Goal: Task Accomplishment & Management: Use online tool/utility

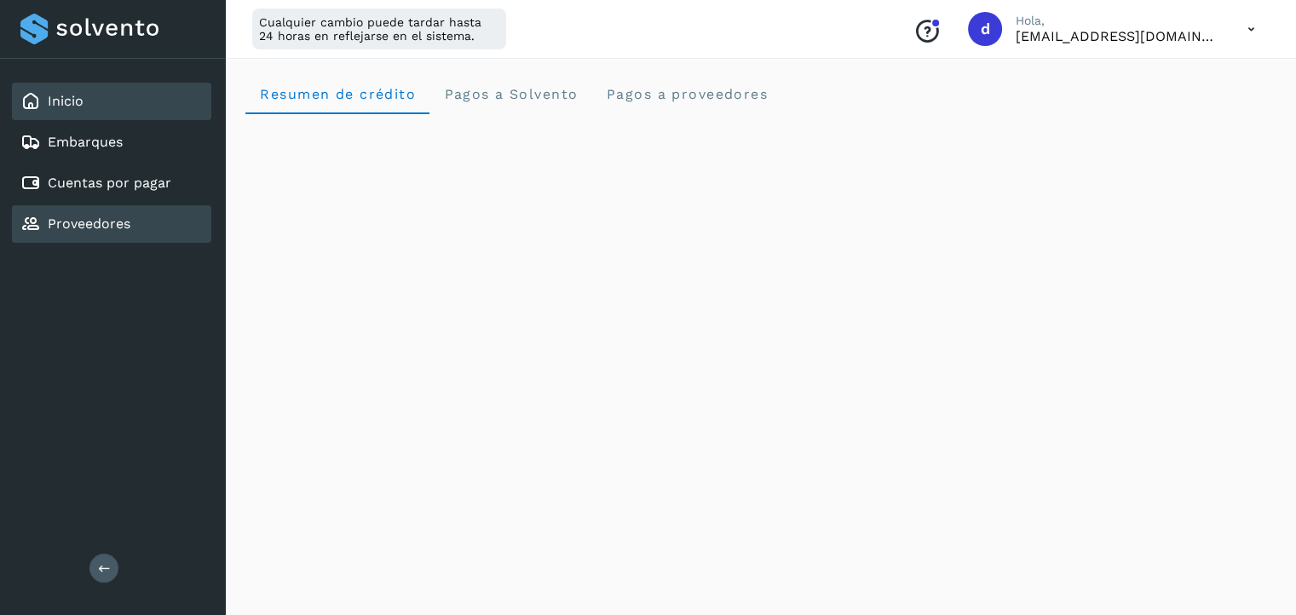
click at [121, 217] on link "Proveedores" at bounding box center [89, 224] width 83 height 16
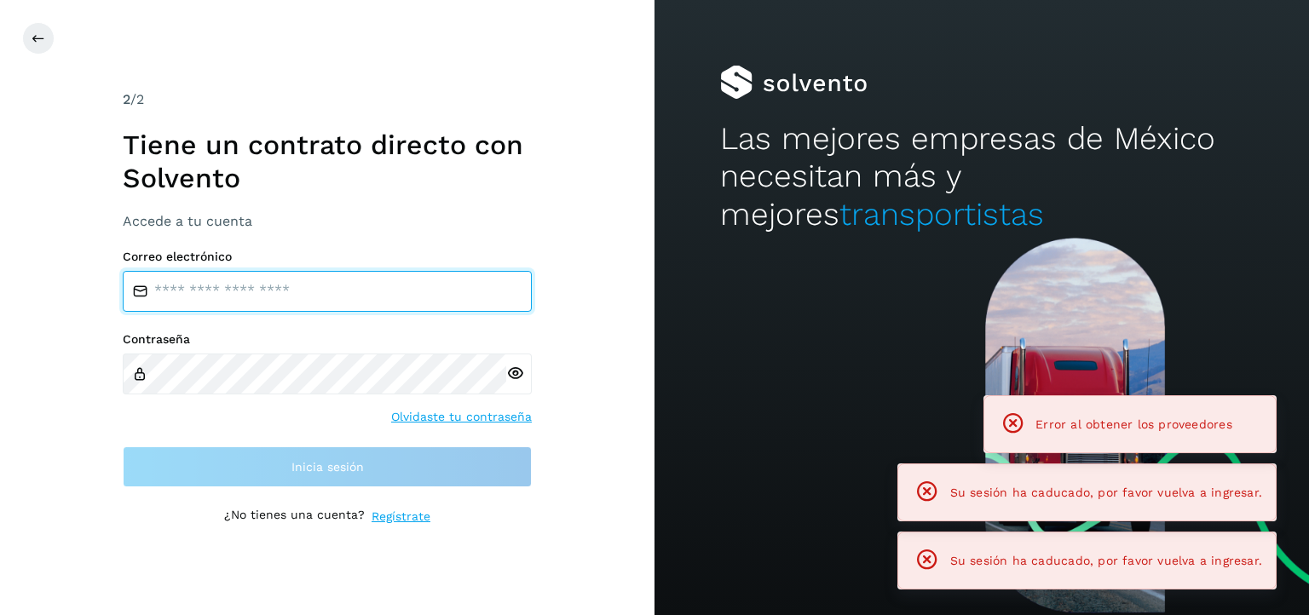
type input "**********"
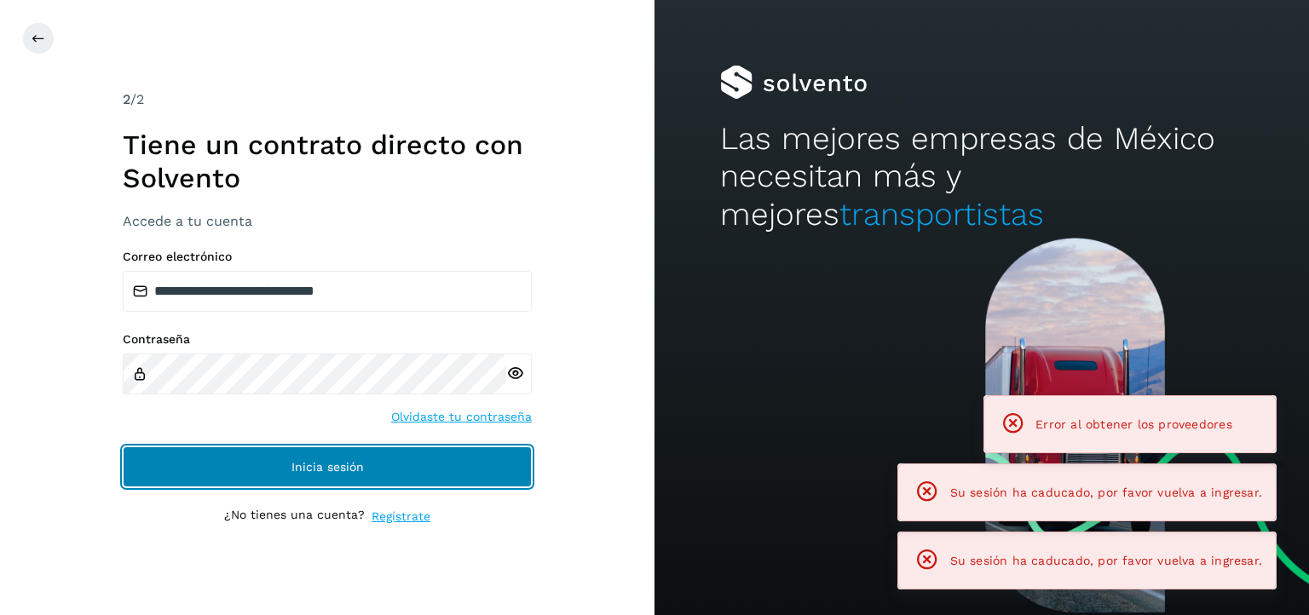
click at [327, 478] on button "Inicia sesión" at bounding box center [327, 467] width 409 height 41
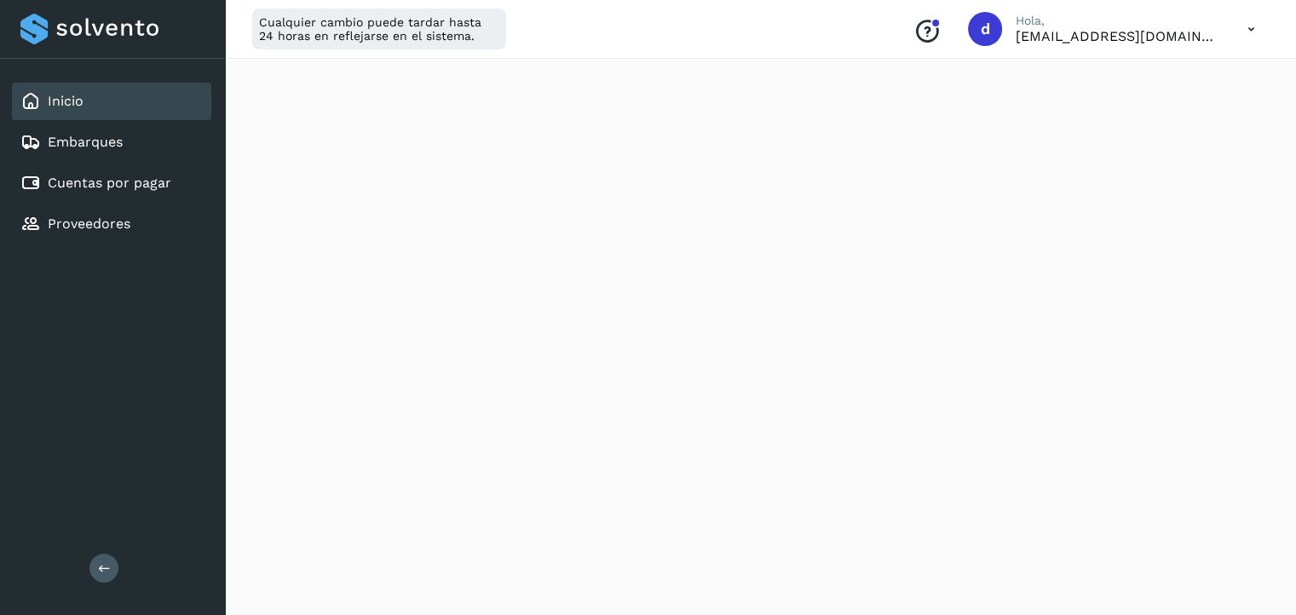
scroll to position [61, 0]
click at [116, 180] on link "Cuentas por pagar" at bounding box center [110, 183] width 124 height 16
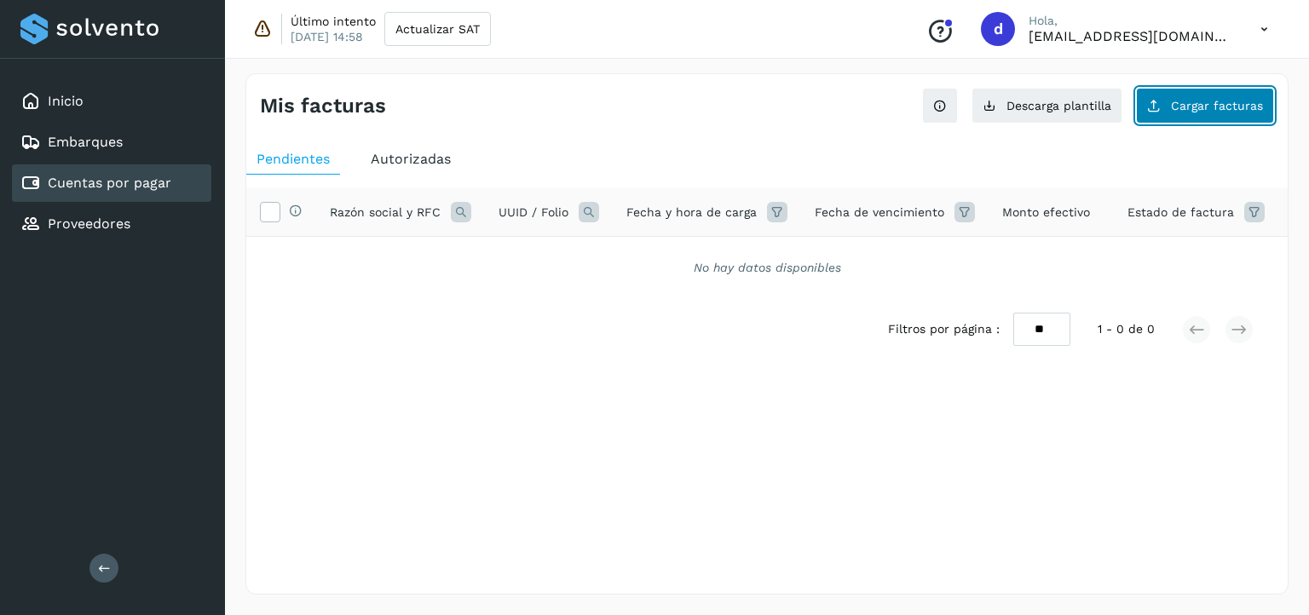
click at [1181, 110] on span "Cargar facturas" at bounding box center [1217, 106] width 92 height 12
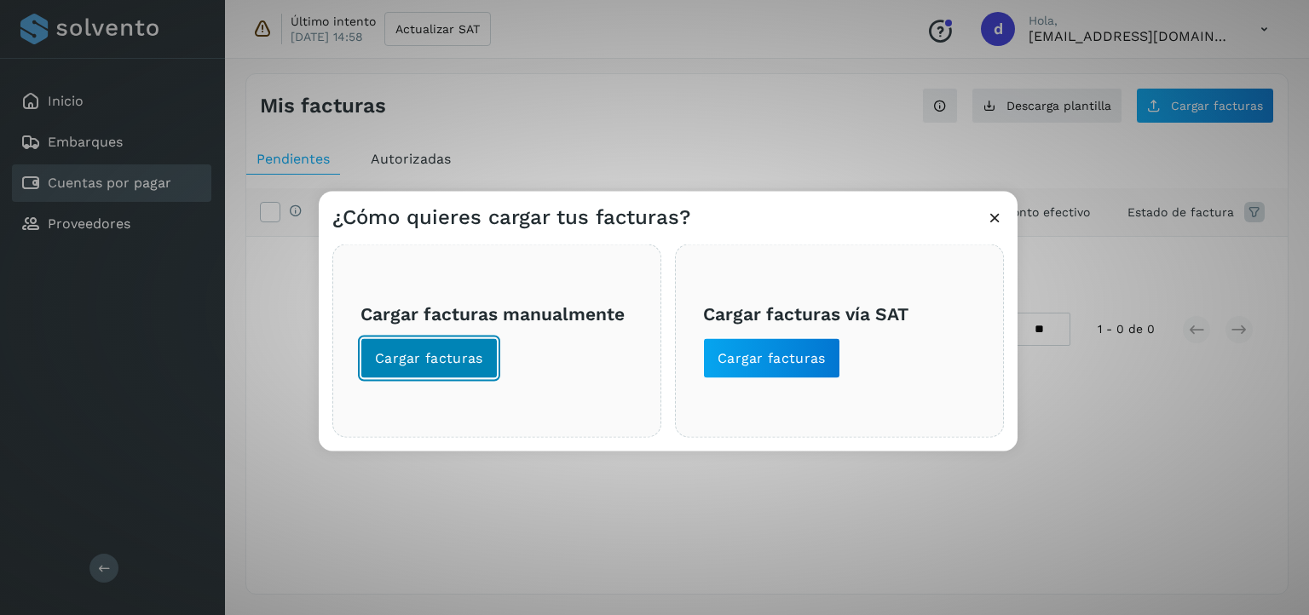
click at [457, 366] on span "Cargar facturas" at bounding box center [429, 358] width 108 height 19
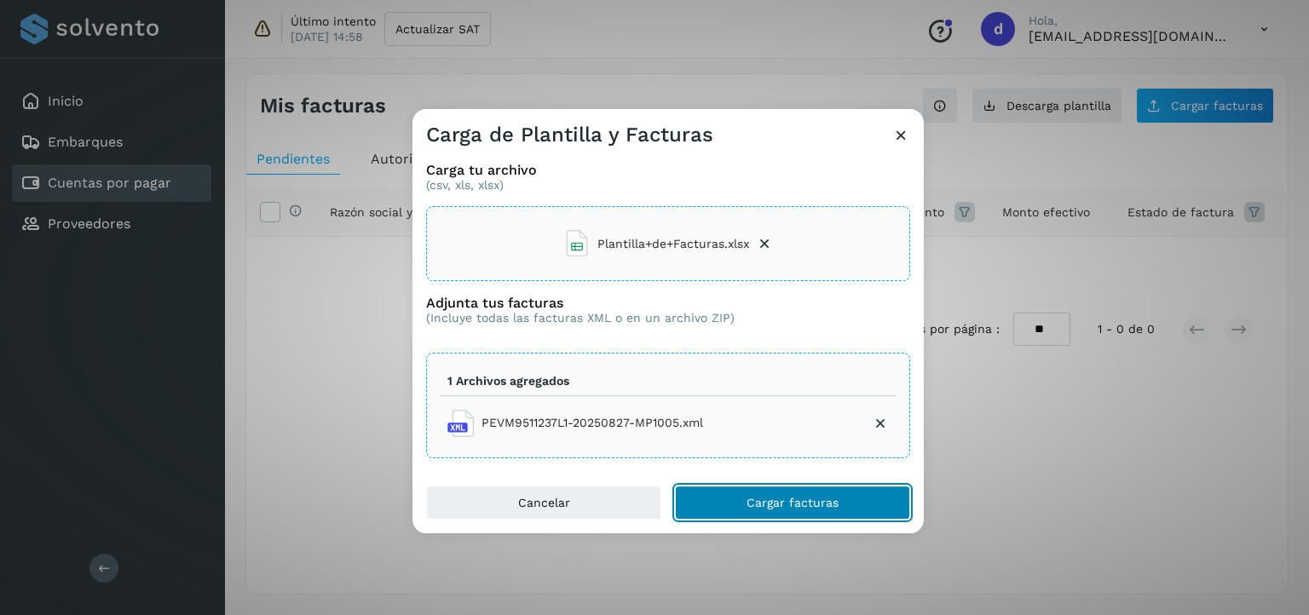
click at [782, 509] on button "Cargar facturas" at bounding box center [792, 503] width 235 height 34
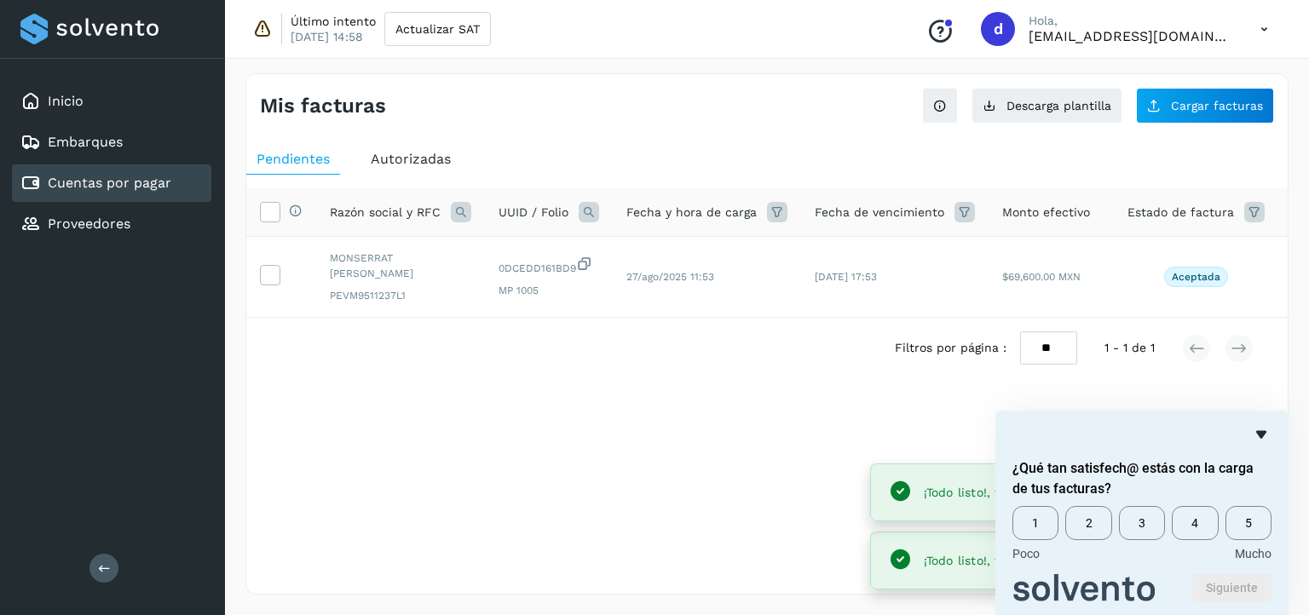
click at [1261, 434] on icon "Ocultar encuesta" at bounding box center [1261, 435] width 10 height 8
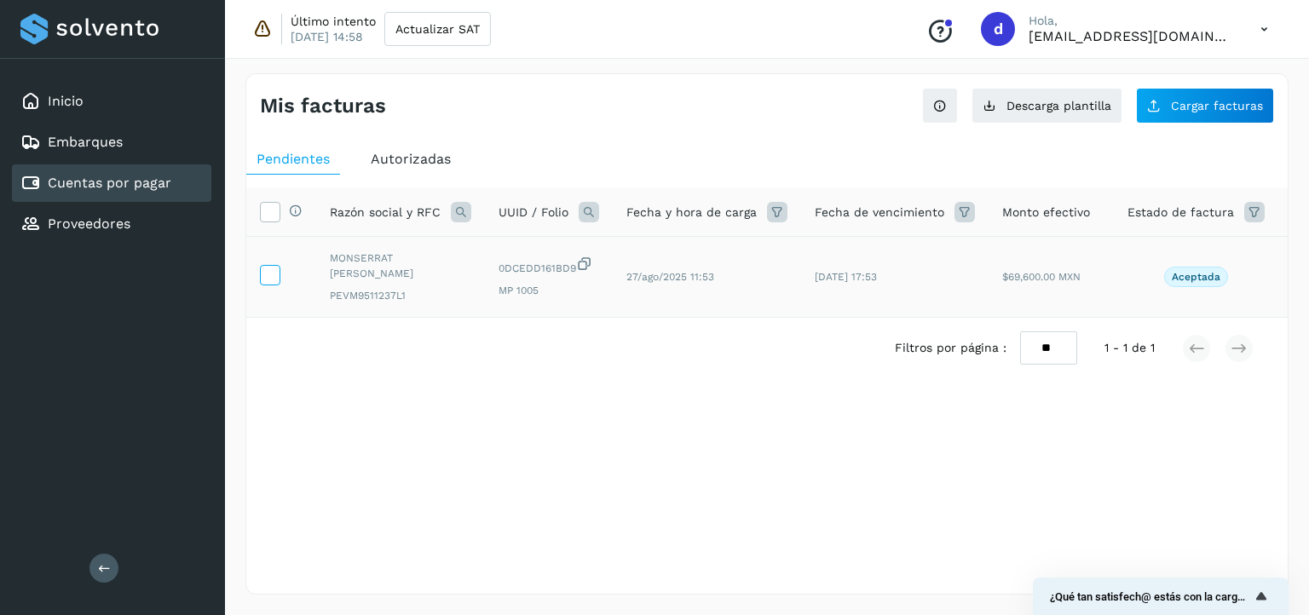
click at [274, 280] on icon at bounding box center [270, 274] width 18 height 18
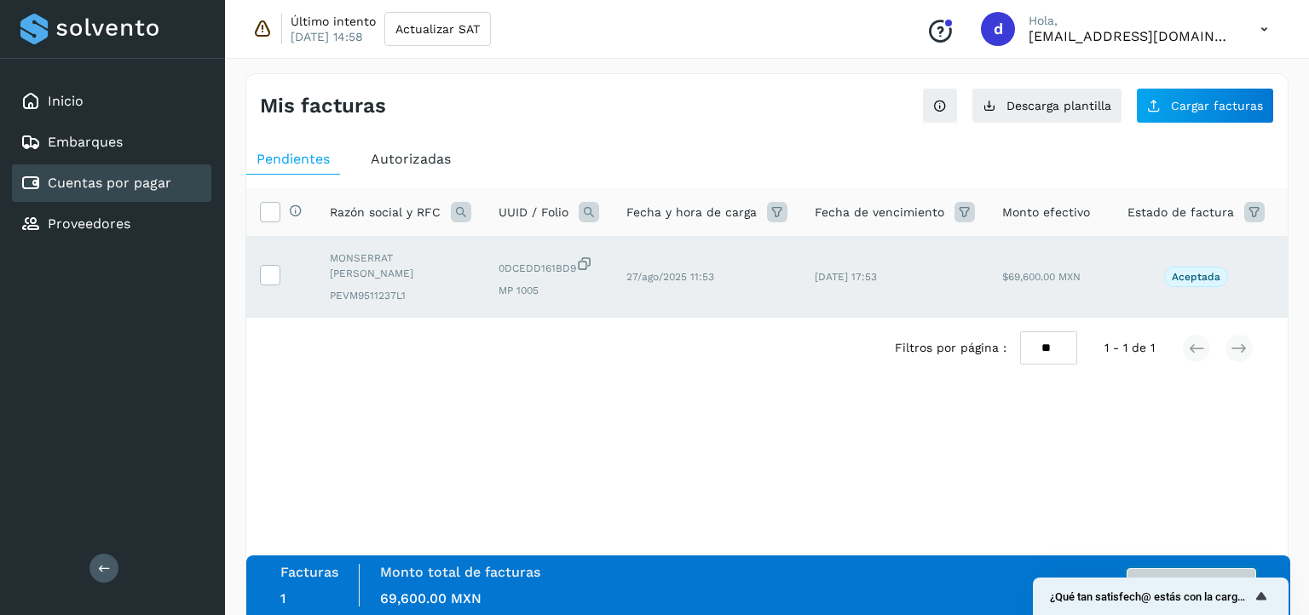
click at [1238, 569] on button "Autorizar facturas" at bounding box center [1192, 586] width 130 height 34
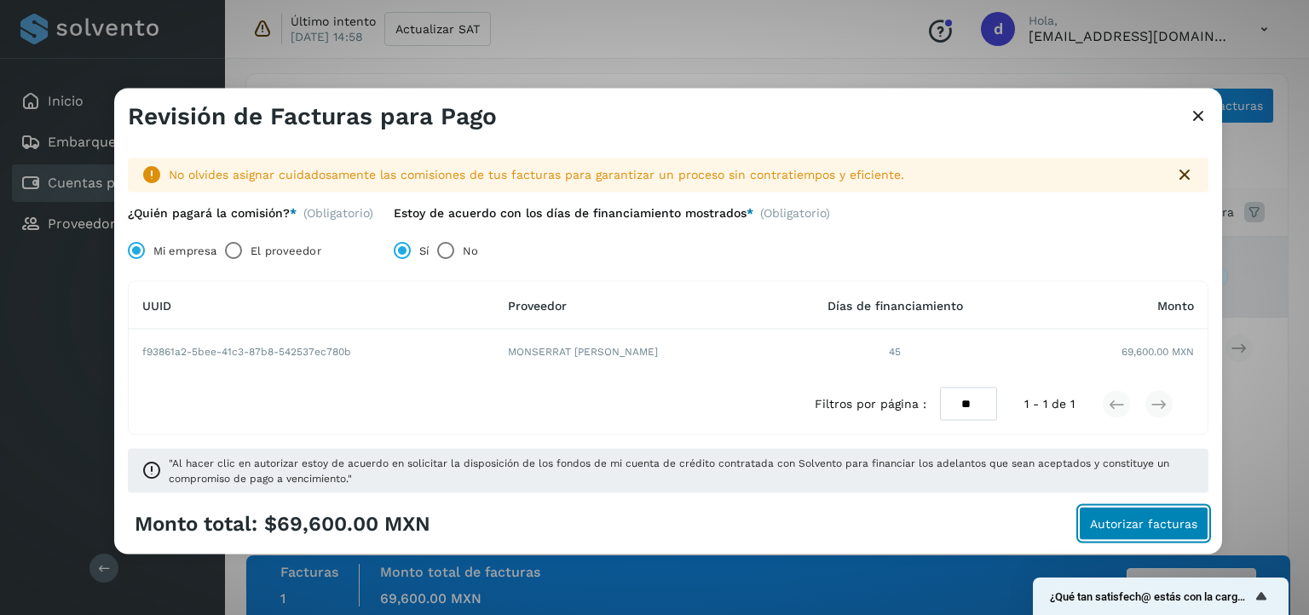
click at [1156, 525] on span "Autorizar facturas" at bounding box center [1143, 523] width 107 height 12
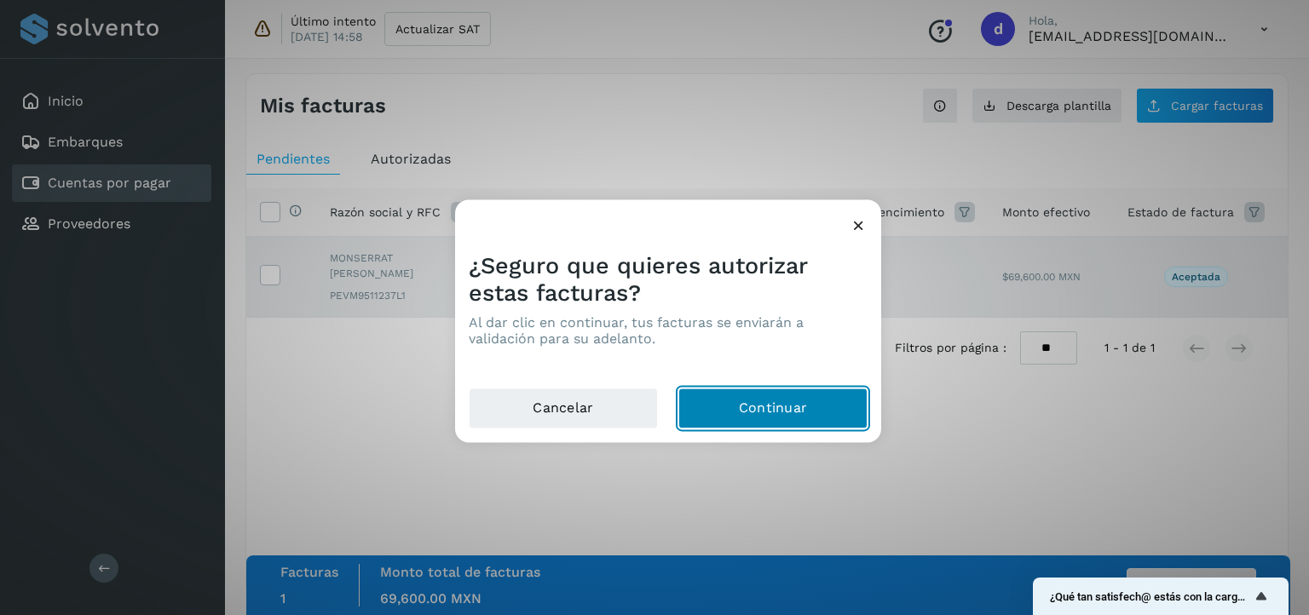
click at [768, 407] on button "Continuar" at bounding box center [772, 409] width 189 height 41
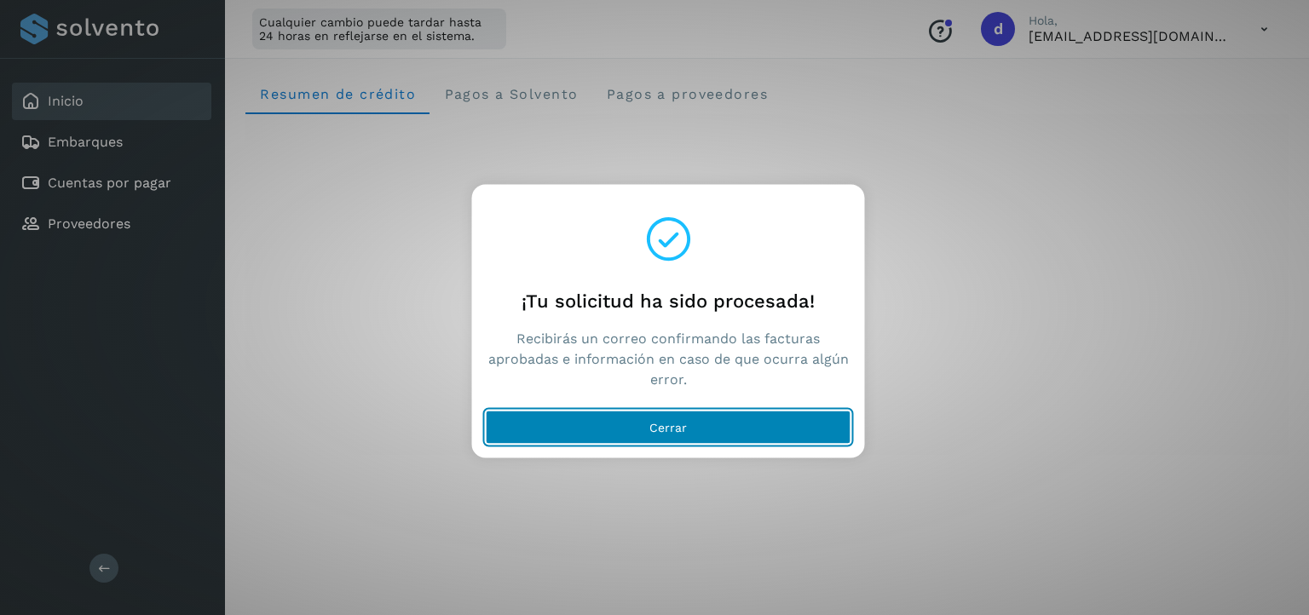
click at [788, 424] on button "Cerrar" at bounding box center [669, 428] width 366 height 34
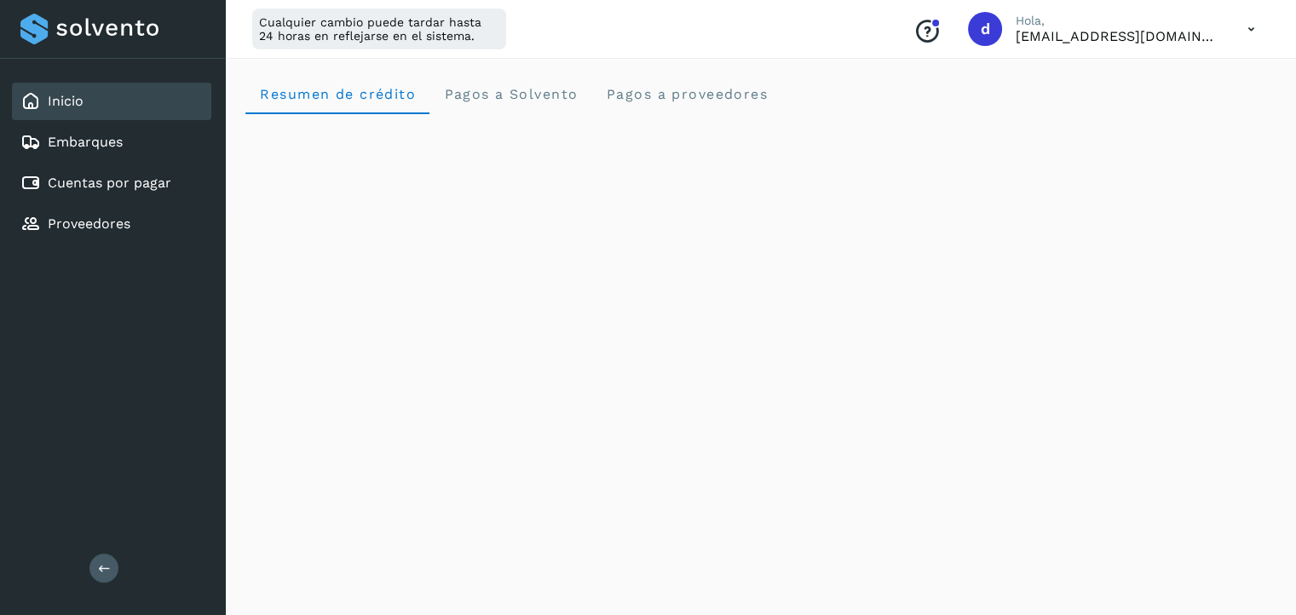
click at [74, 101] on link "Inicio" at bounding box center [66, 101] width 36 height 16
